Goal: Find specific page/section: Find specific page/section

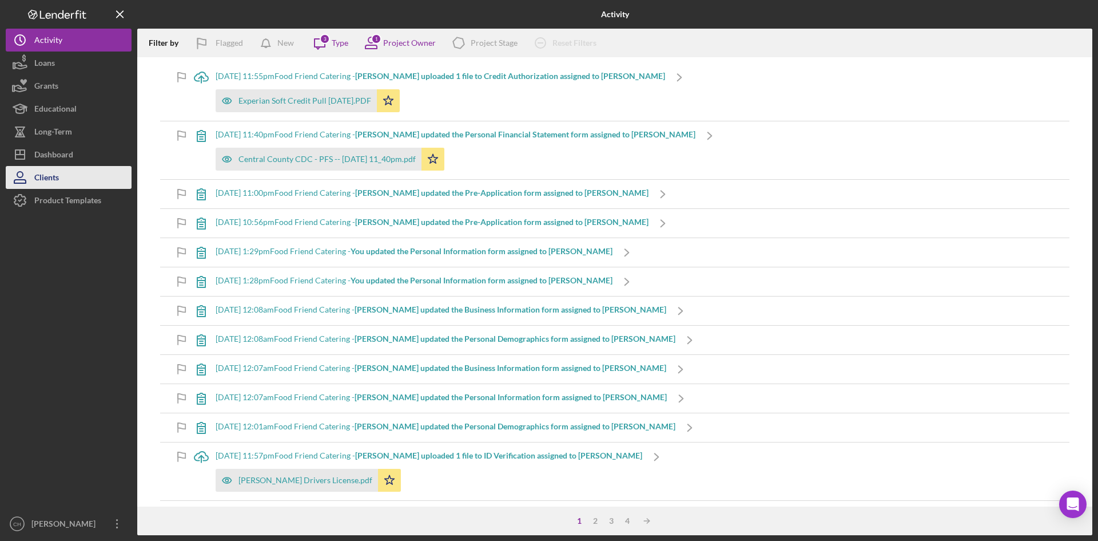
click at [84, 180] on button "Clients" at bounding box center [69, 177] width 126 height 23
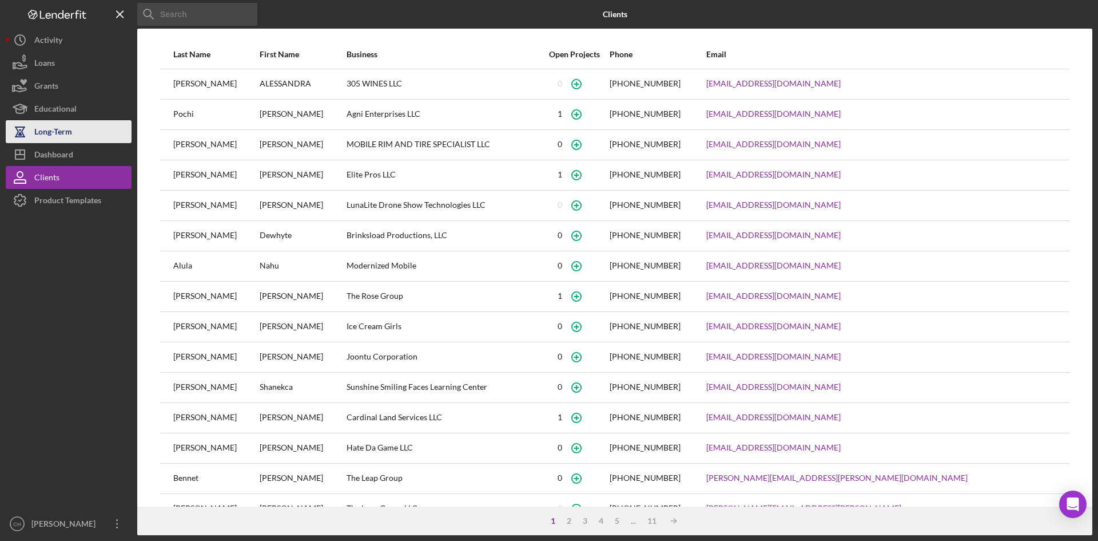
drag, startPoint x: 69, startPoint y: 128, endPoint x: 84, endPoint y: 131, distance: 14.6
click at [69, 128] on div "Long-Term" at bounding box center [53, 133] width 38 height 26
